Goal: Task Accomplishment & Management: Use online tool/utility

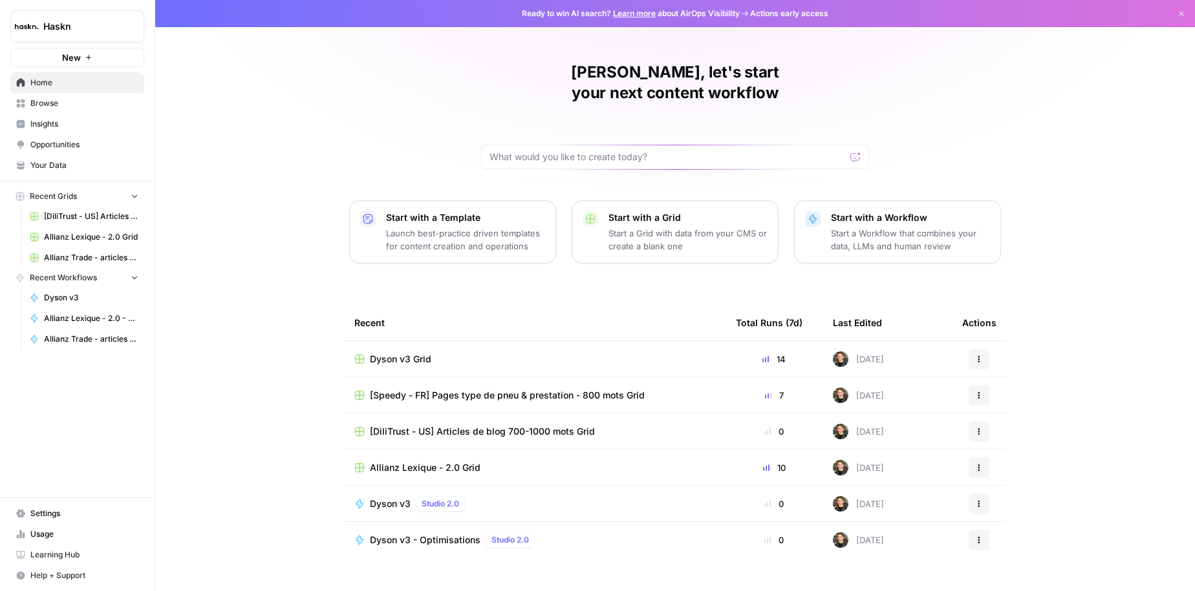
click at [402, 341] on td "Dyson v3 Grid" at bounding box center [534, 359] width 381 height 36
click at [399, 353] on span "Dyson v3 Grid" at bounding box center [400, 359] width 61 height 13
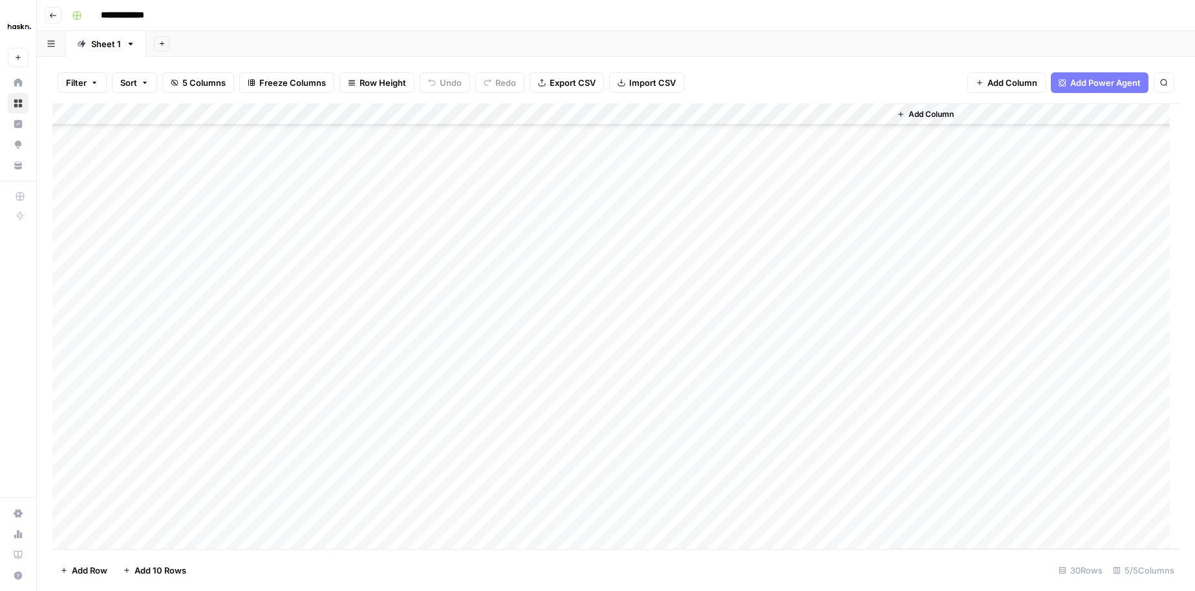
scroll to position [256, 0]
click at [734, 451] on div "Add Column" at bounding box center [615, 326] width 1127 height 446
click at [728, 471] on div "Add Column" at bounding box center [615, 326] width 1127 height 446
click at [879, 409] on div "Add Column" at bounding box center [615, 326] width 1127 height 446
